Goal: Answer question/provide support

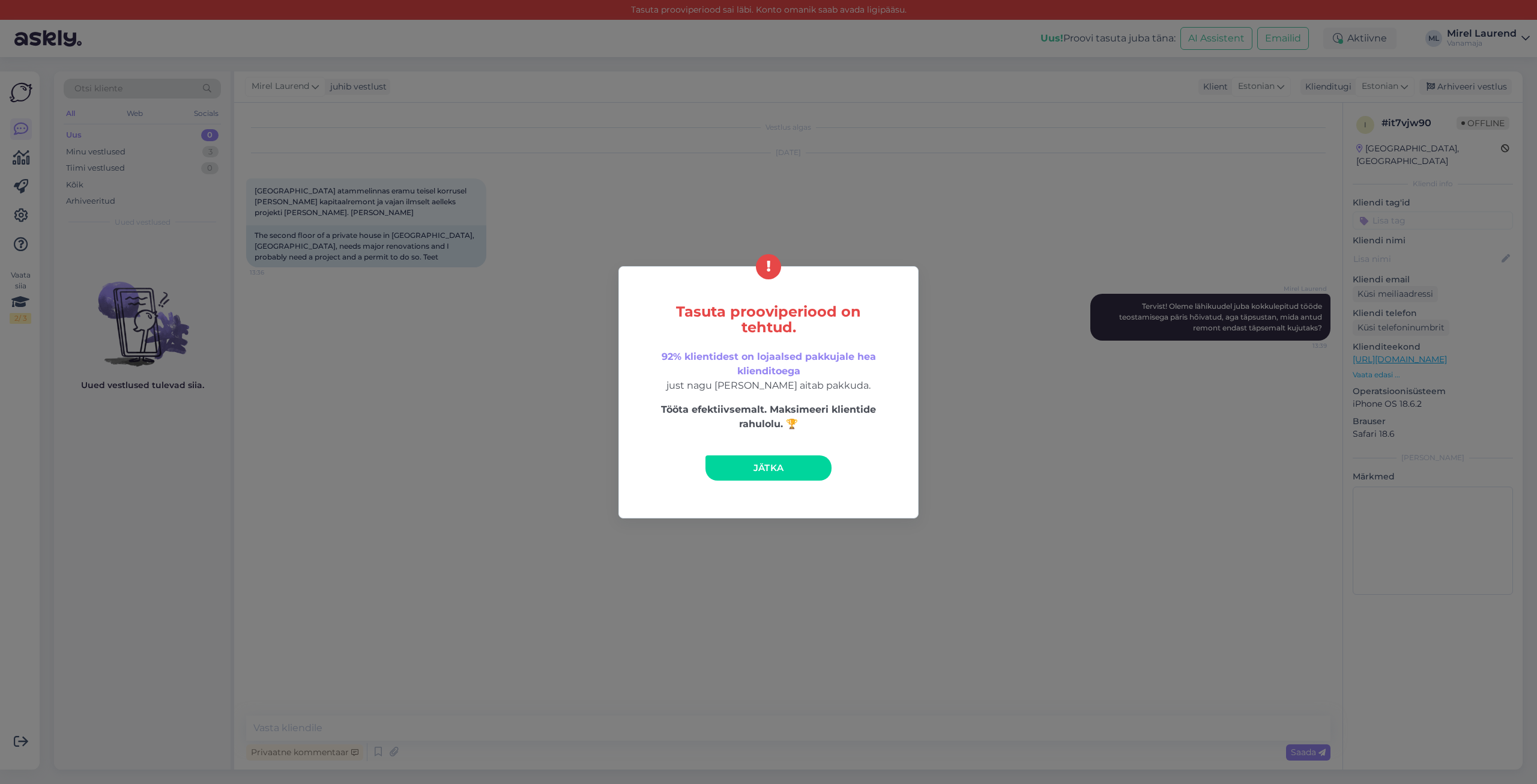
click at [735, 471] on link "Jätka" at bounding box center [768, 468] width 126 height 25
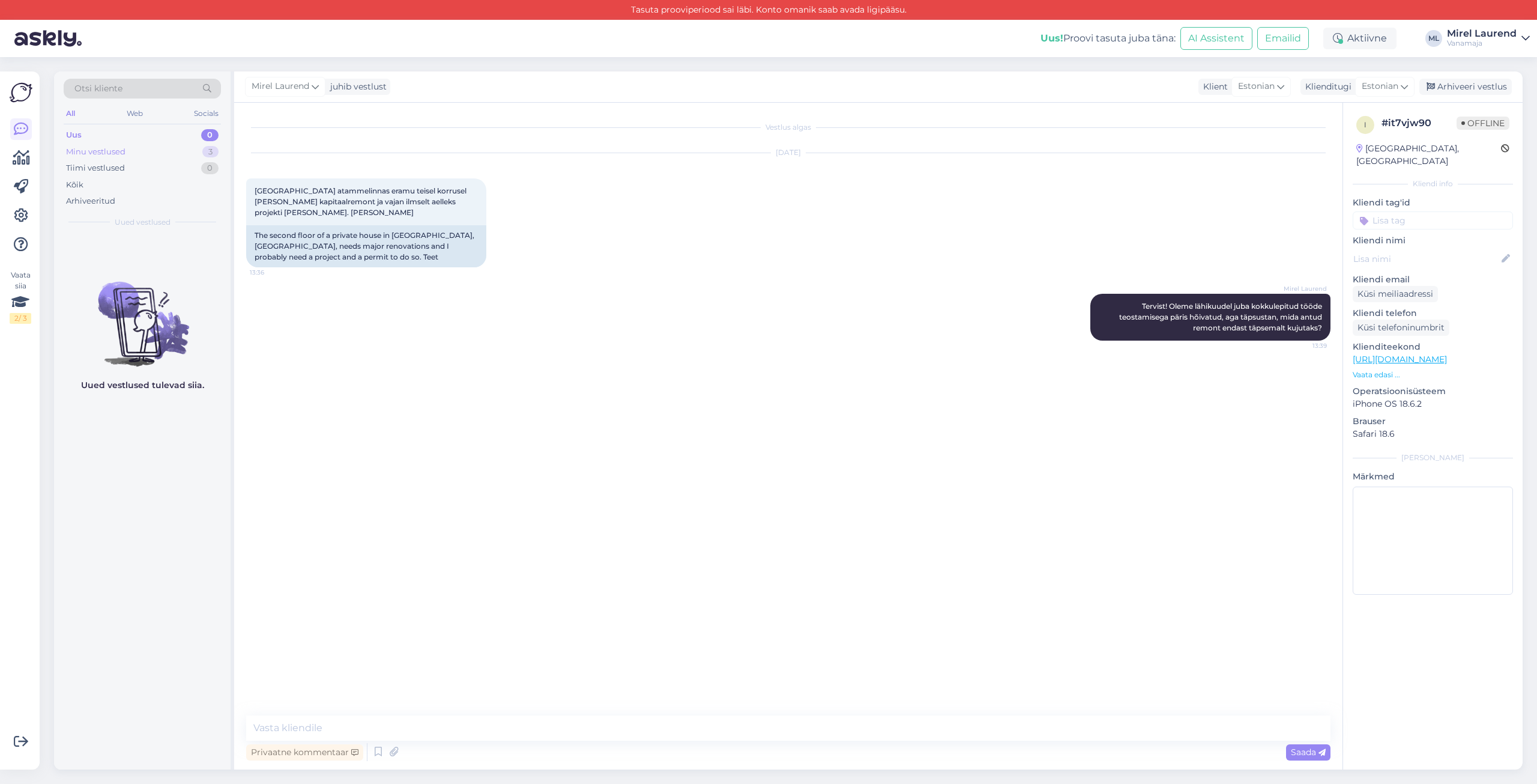
click at [119, 144] on div "Minu vestlused 3" at bounding box center [143, 151] width 158 height 17
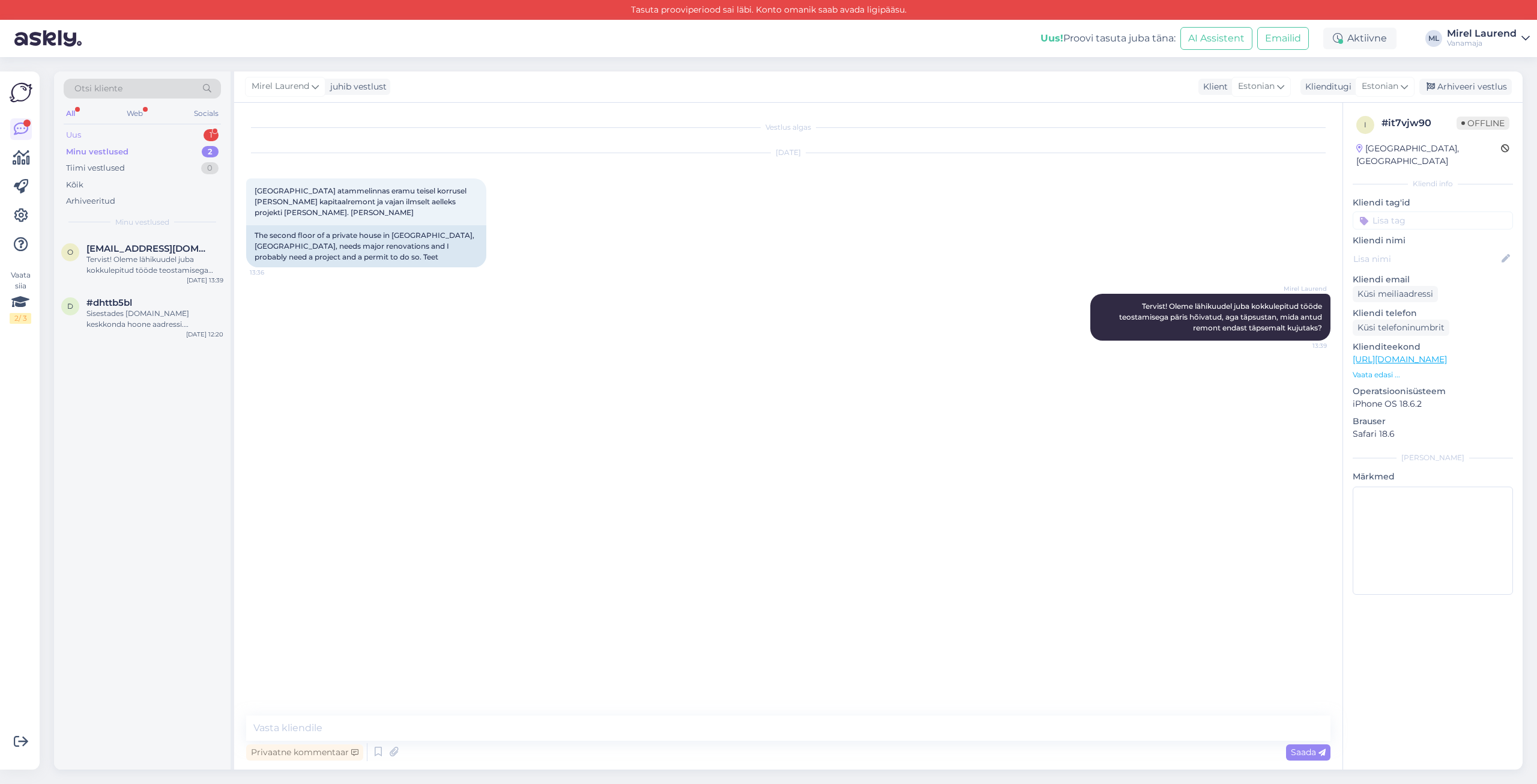
click at [120, 136] on div "Uus 1" at bounding box center [143, 135] width 158 height 17
click at [135, 256] on div "Tere, tekkis küsimus. Nimelt, [PERSON_NAME] põrand on 19,8 m2koos seintega aga …" at bounding box center [155, 265] width 137 height 21
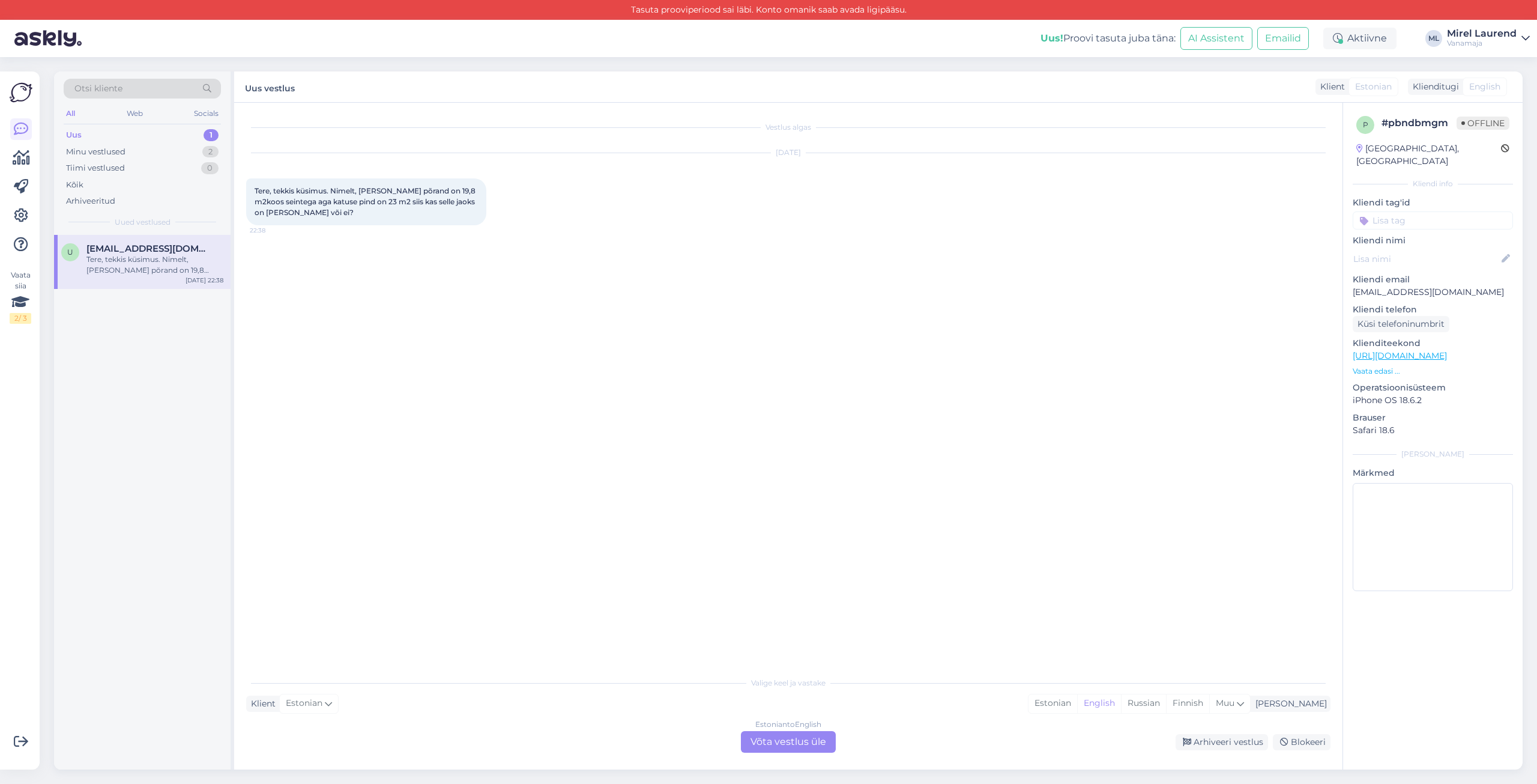
click at [795, 738] on div "Estonian to English Võta vestlus üle" at bounding box center [788, 741] width 95 height 21
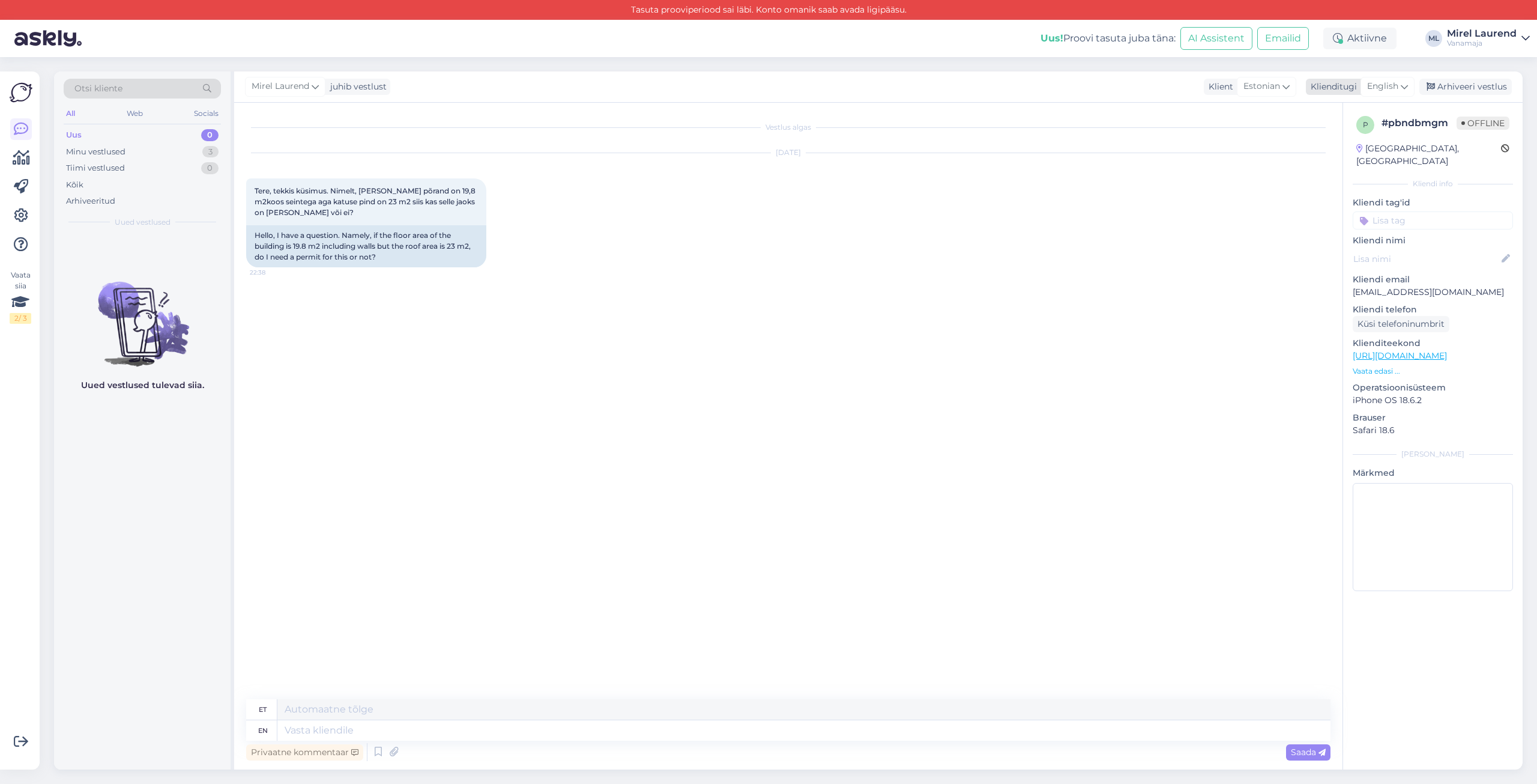
click at [1409, 79] on div "English" at bounding box center [1387, 87] width 54 height 19
click at [1333, 284] on link "Estonian" at bounding box center [1360, 294] width 132 height 19
click at [595, 730] on textarea at bounding box center [788, 727] width 1084 height 25
paste textarea "Tervist! Ehitusseadustik ütleb, et kuni 20 m2 ehitisealuse pinna [PERSON_NAME] …"
drag, startPoint x: 551, startPoint y: 726, endPoint x: 466, endPoint y: 730, distance: 85.1
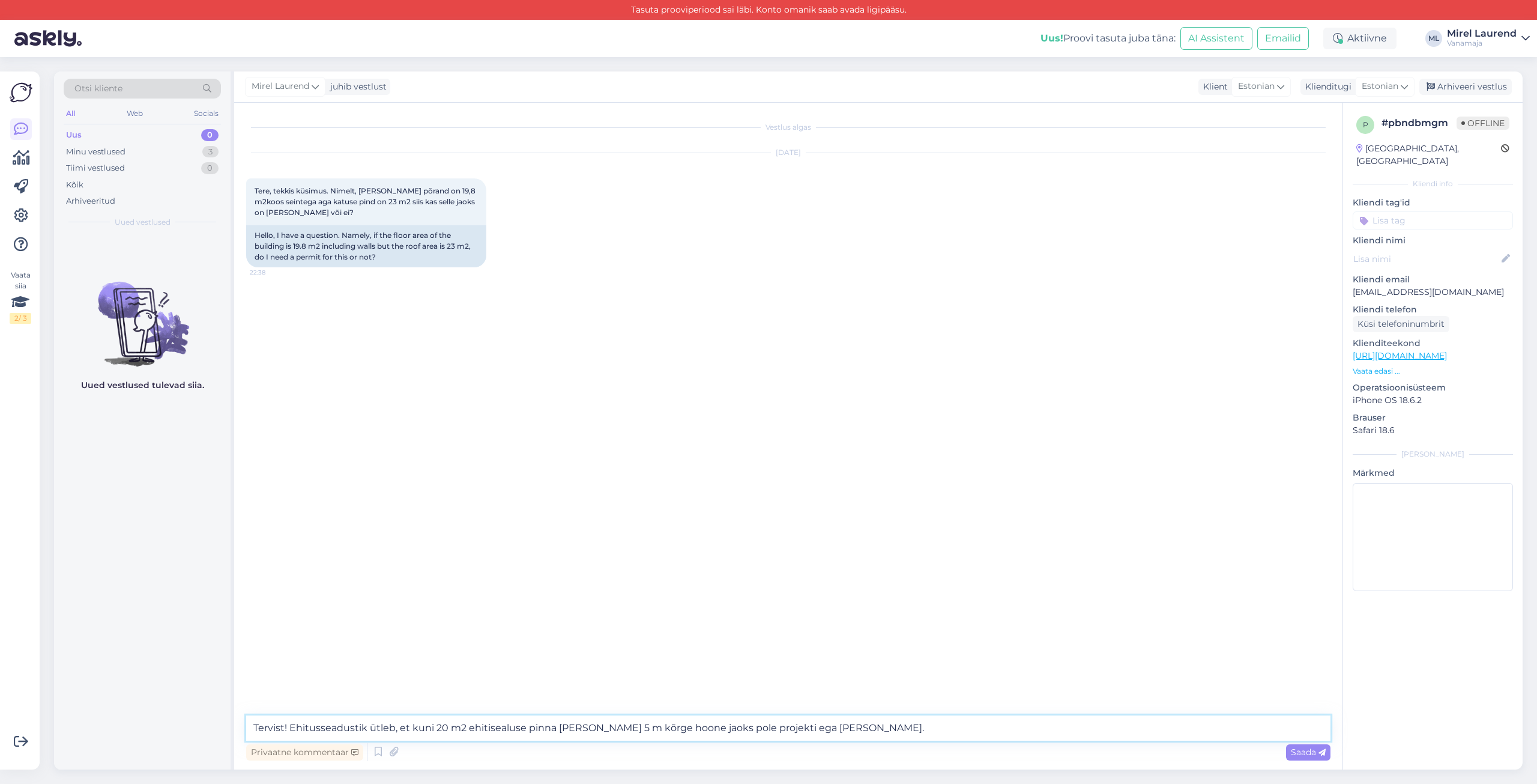
click at [466, 730] on textarea "Tervist! Ehitusseadustik ütleb, et kuni 20 m2 ehitisealuse pinna [PERSON_NAME] …" at bounding box center [788, 727] width 1084 height 25
type textarea "Tervist! Ehitusseadustik ütleb, et kuni 20 m2 ehitisealuse pinna [PERSON_NAME] …"
click at [574, 724] on textarea "Tervist! Ehitusseadustik ütleb, et kuni 20 m2 ehitisealuse pinna [PERSON_NAME] …" at bounding box center [788, 727] width 1084 height 25
click at [875, 727] on textarea "Tervist! Ehitusseadustik ütleb, et kuni 20 m2 ehitisealuse pinna [PERSON_NAME] …" at bounding box center [788, 727] width 1084 height 25
click at [1309, 756] on span "Saada" at bounding box center [1308, 752] width 35 height 11
